Goal: Download file/media

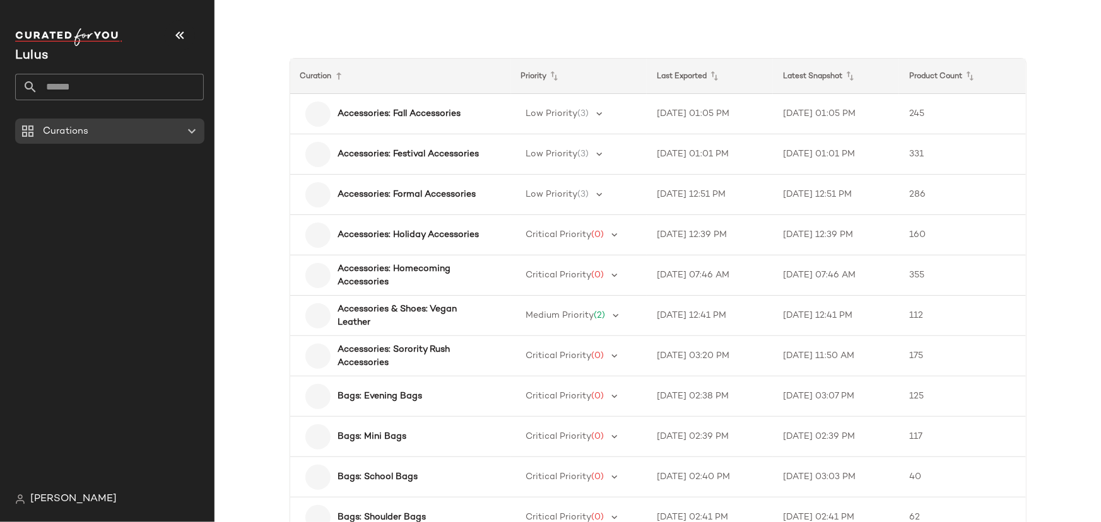
click at [79, 88] on input "text" at bounding box center [121, 87] width 166 height 26
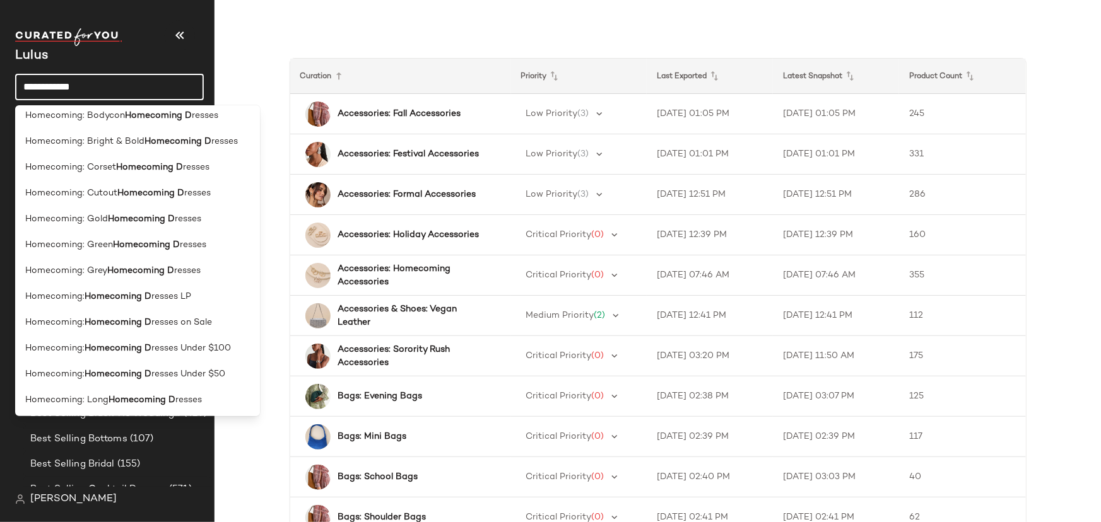
scroll to position [172, 0]
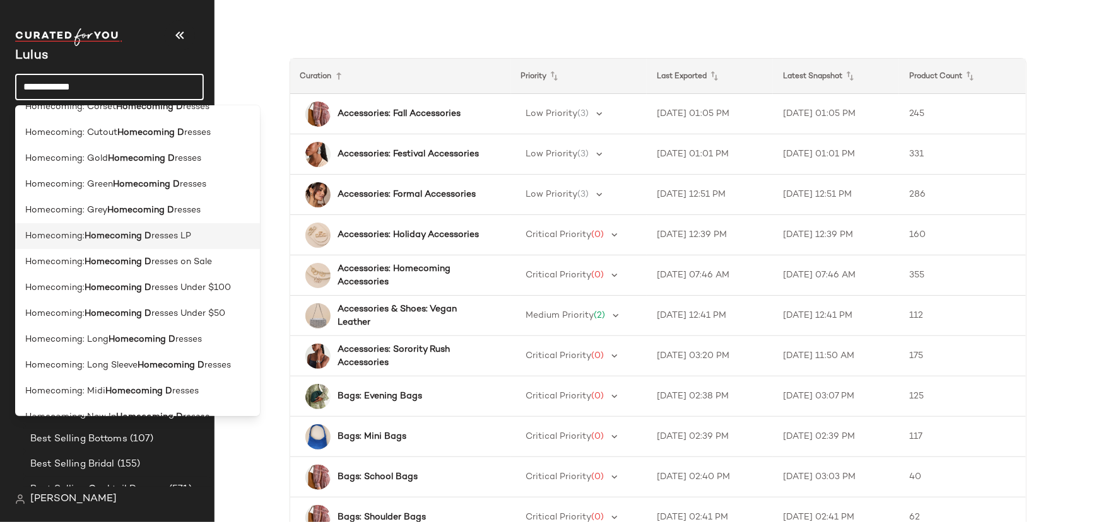
type input "**********"
click at [124, 235] on b "Homecoming D" at bounding box center [118, 236] width 67 height 13
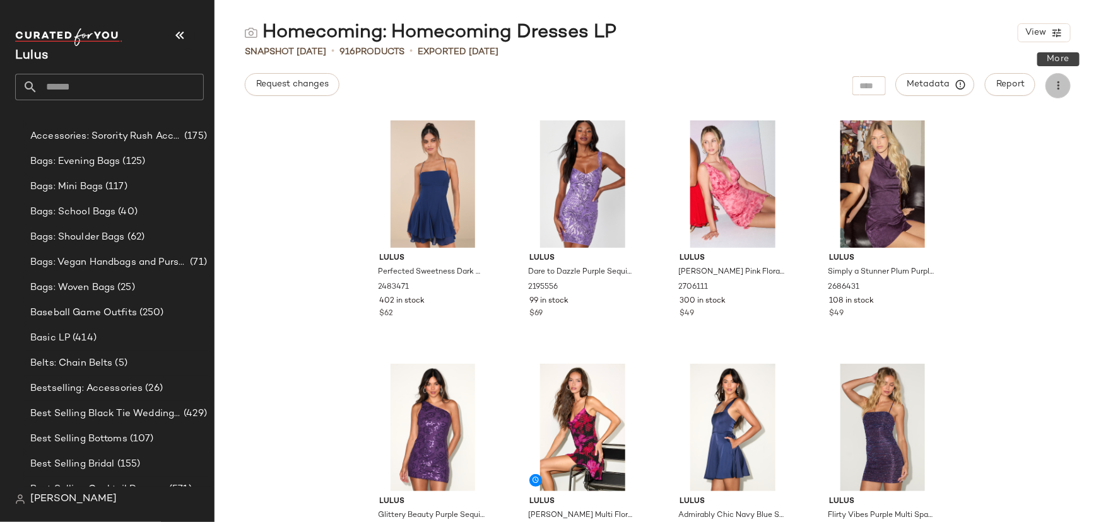
click at [1064, 82] on icon "button" at bounding box center [1058, 85] width 13 height 13
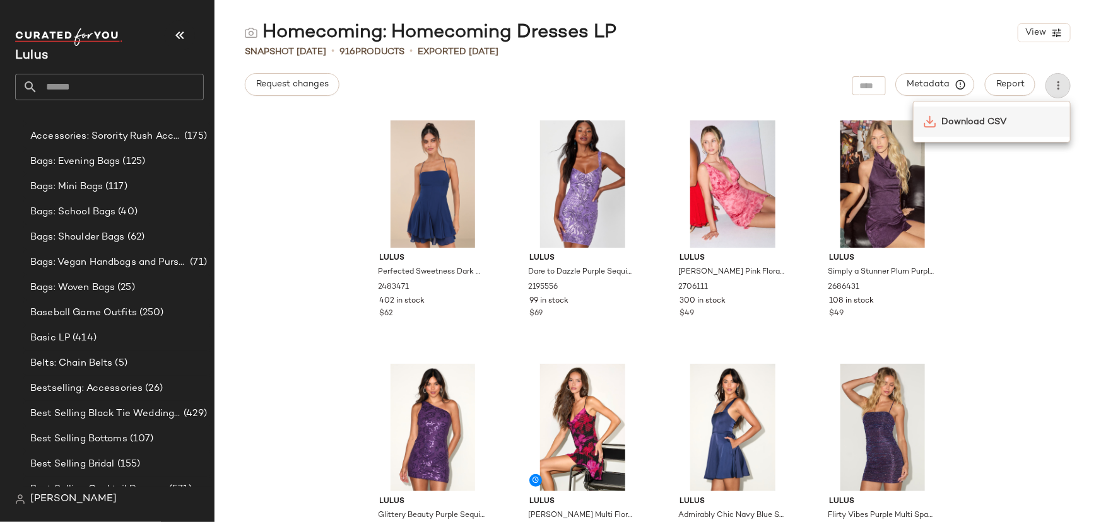
click at [999, 123] on span "Download CSV" at bounding box center [1000, 121] width 119 height 13
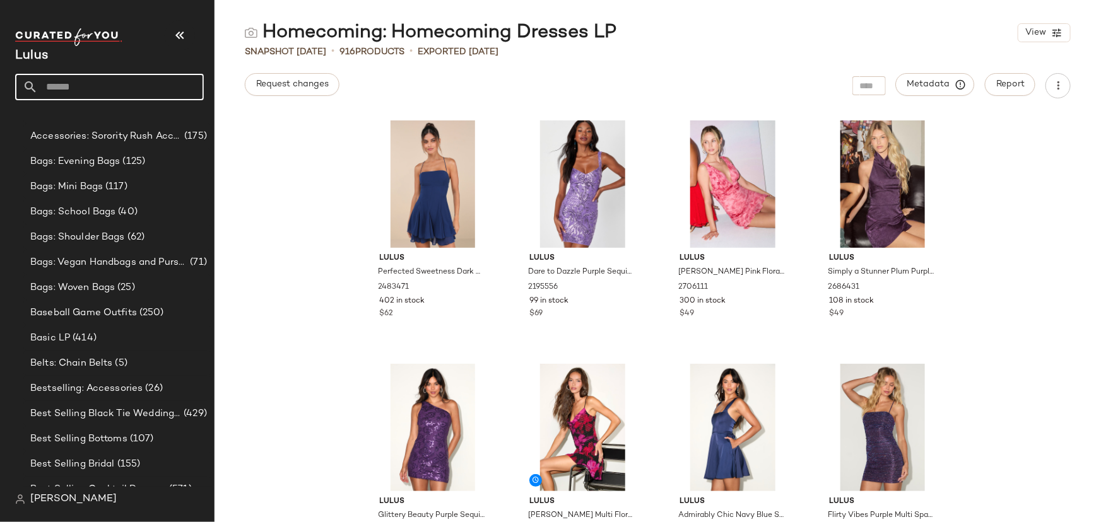
click at [163, 91] on input "text" at bounding box center [121, 87] width 166 height 26
